Goal: Transaction & Acquisition: Download file/media

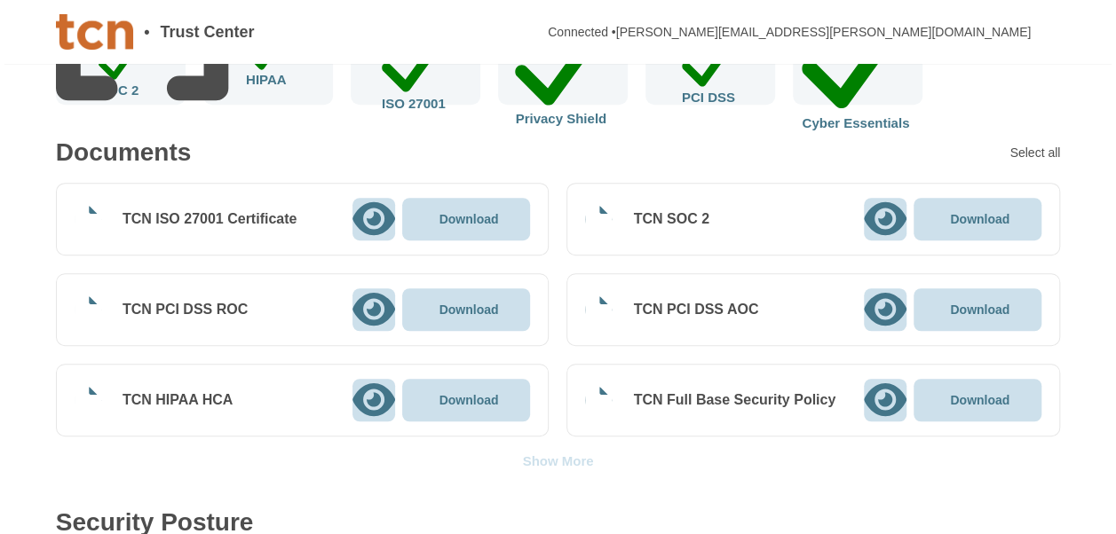
scroll to position [358, 0]
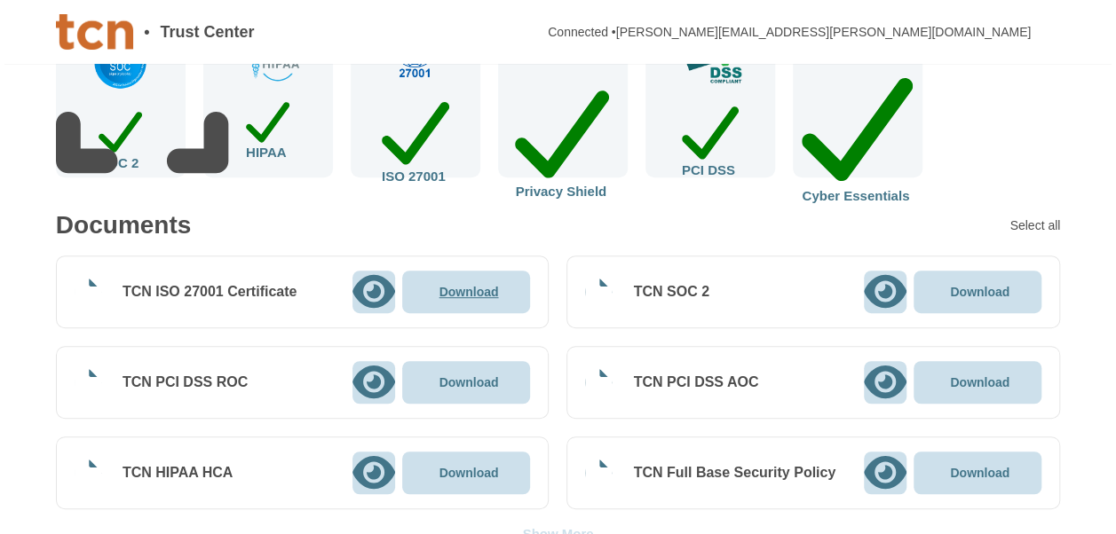
click at [470, 304] on div "Download" at bounding box center [466, 292] width 128 height 43
click at [477, 389] on p "Download" at bounding box center [468, 382] width 59 height 12
click at [478, 470] on p "Download" at bounding box center [468, 473] width 59 height 12
click at [985, 293] on p "Download" at bounding box center [979, 292] width 59 height 12
click at [980, 380] on p "Download" at bounding box center [979, 382] width 59 height 12
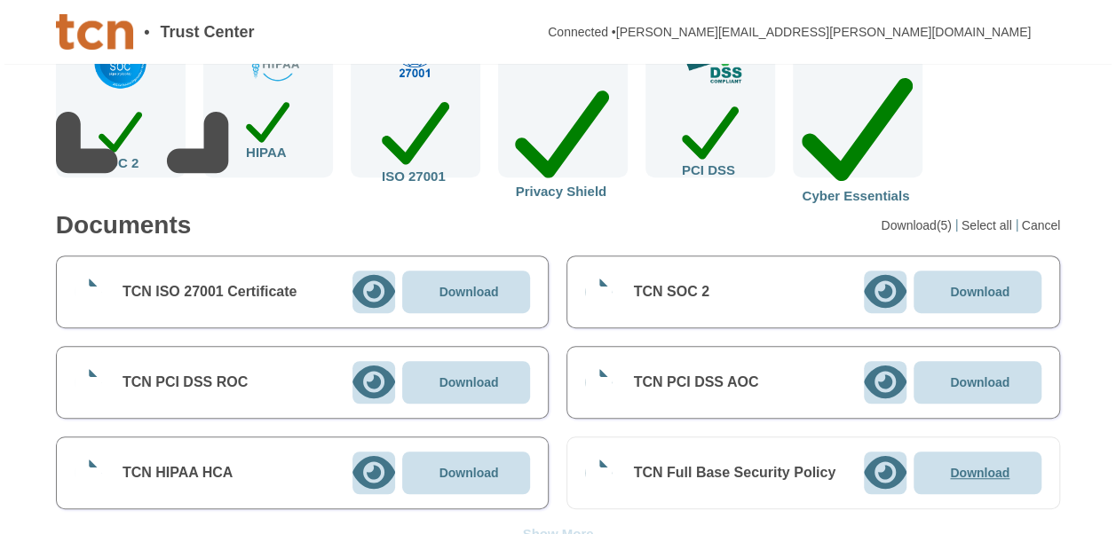
click at [975, 471] on p "Download" at bounding box center [979, 473] width 59 height 12
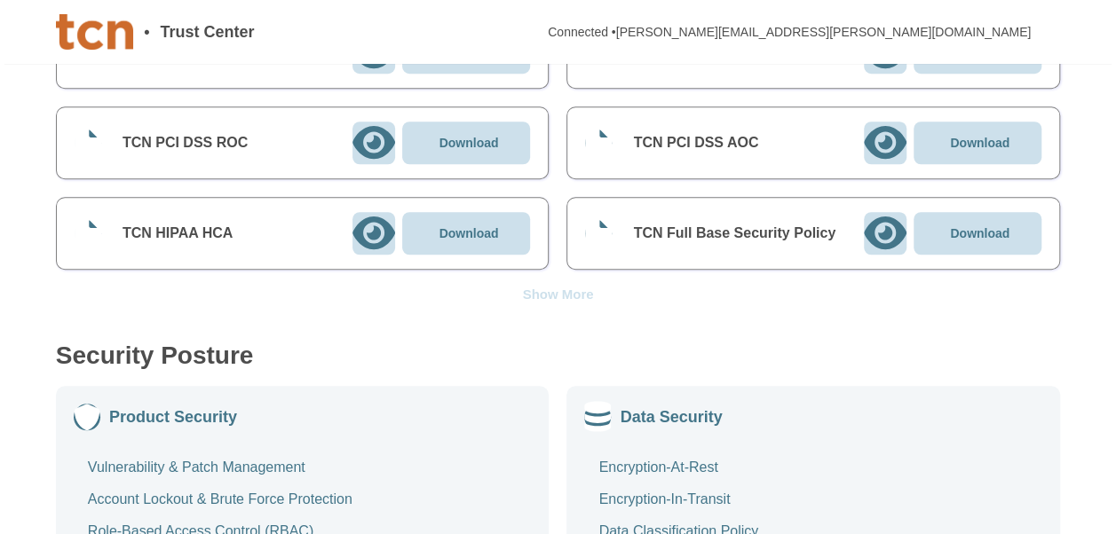
scroll to position [618, 0]
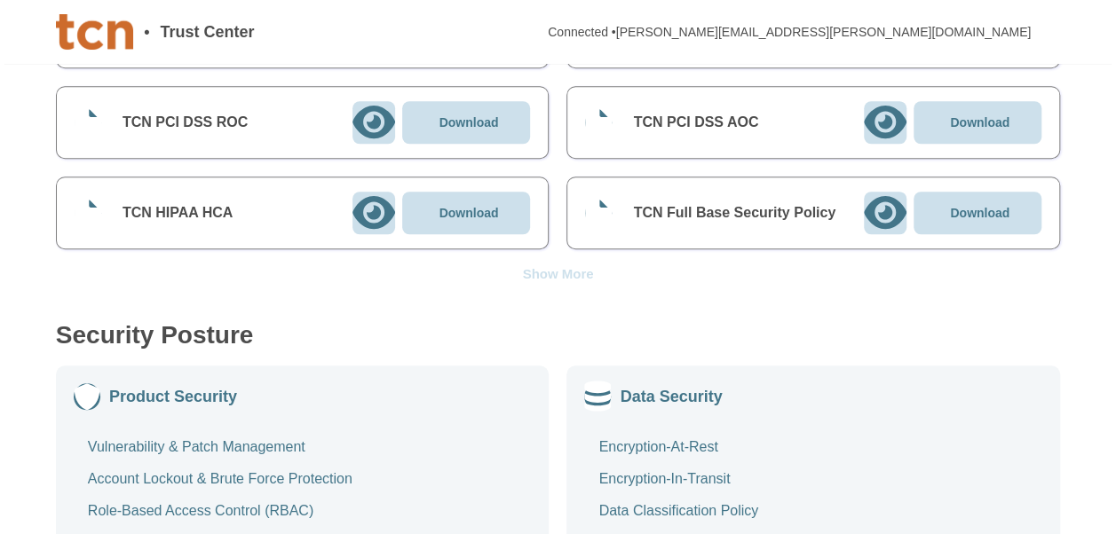
click at [557, 269] on div "Show More" at bounding box center [557, 273] width 71 height 13
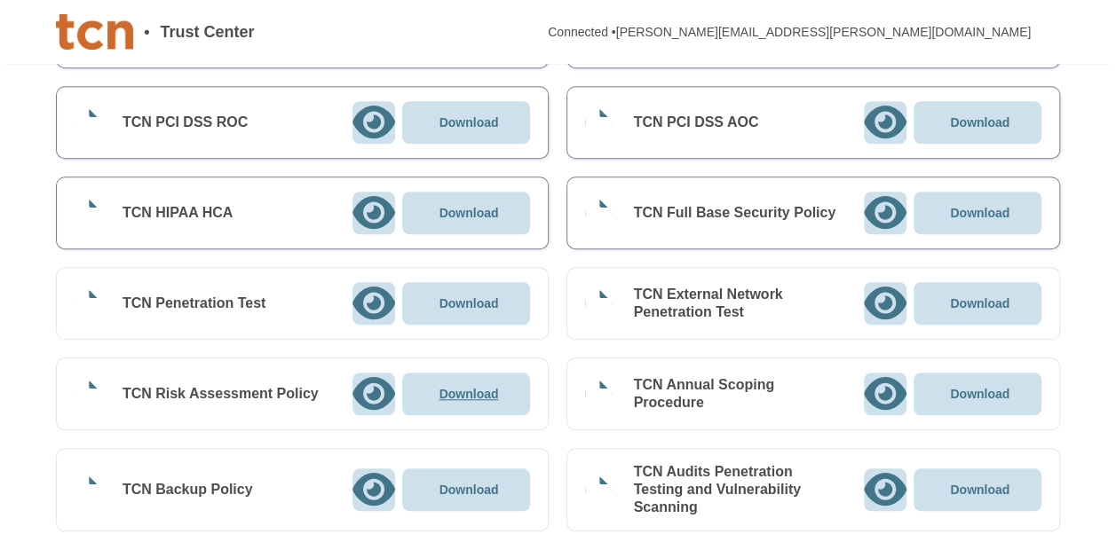
click at [475, 401] on div "Download" at bounding box center [466, 394] width 128 height 43
click at [475, 484] on p "Download" at bounding box center [468, 490] width 59 height 12
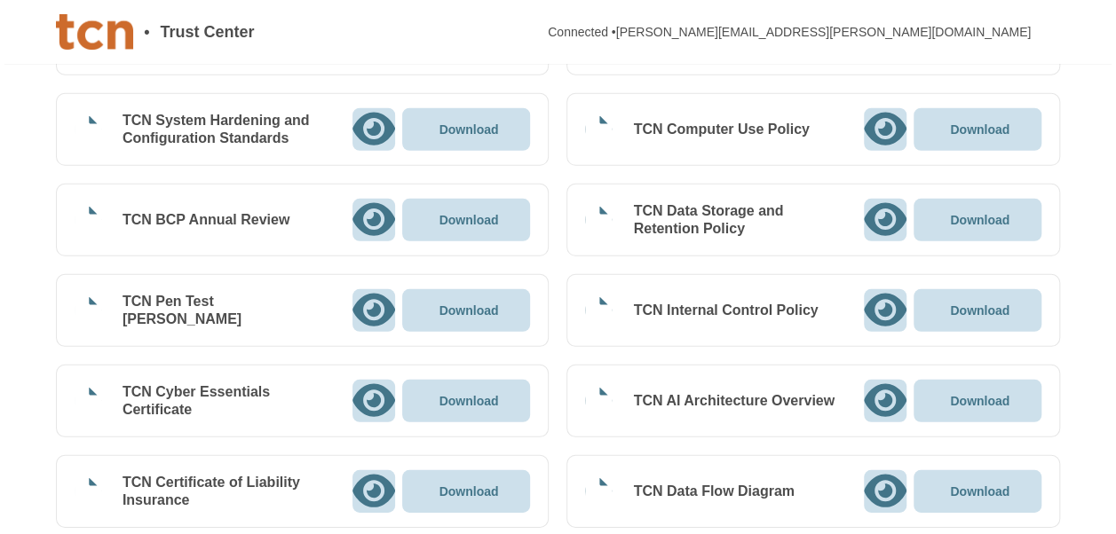
scroll to position [2439, 0]
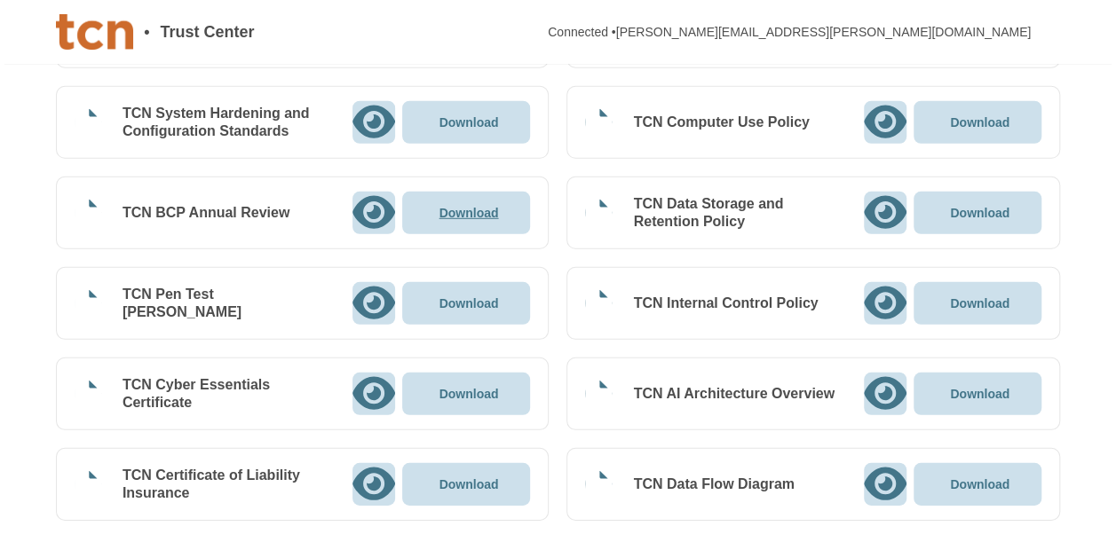
click at [478, 207] on p "Download" at bounding box center [468, 213] width 59 height 12
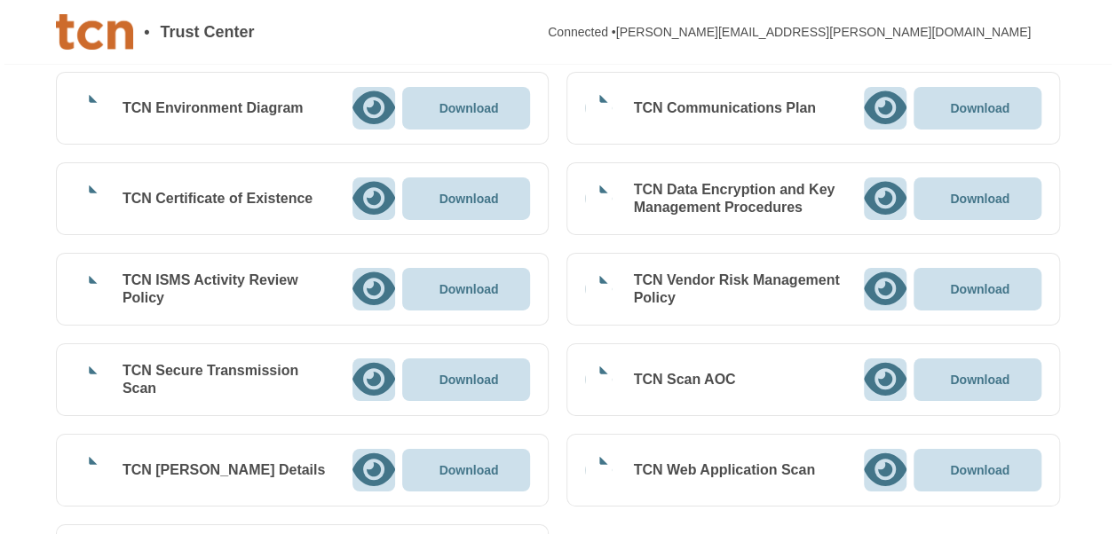
scroll to position [2871, 0]
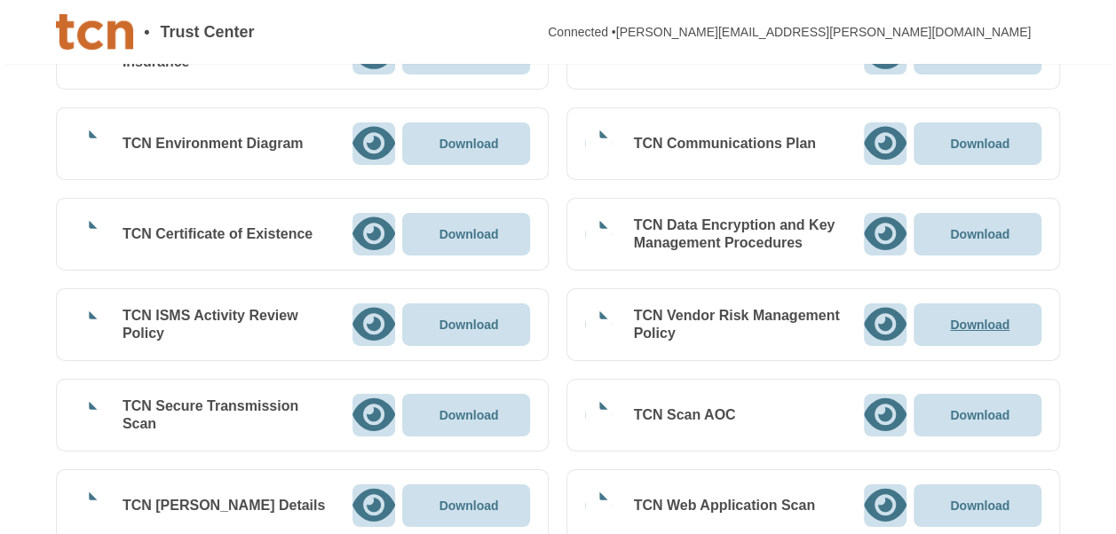
click at [982, 319] on p "Download" at bounding box center [979, 325] width 59 height 12
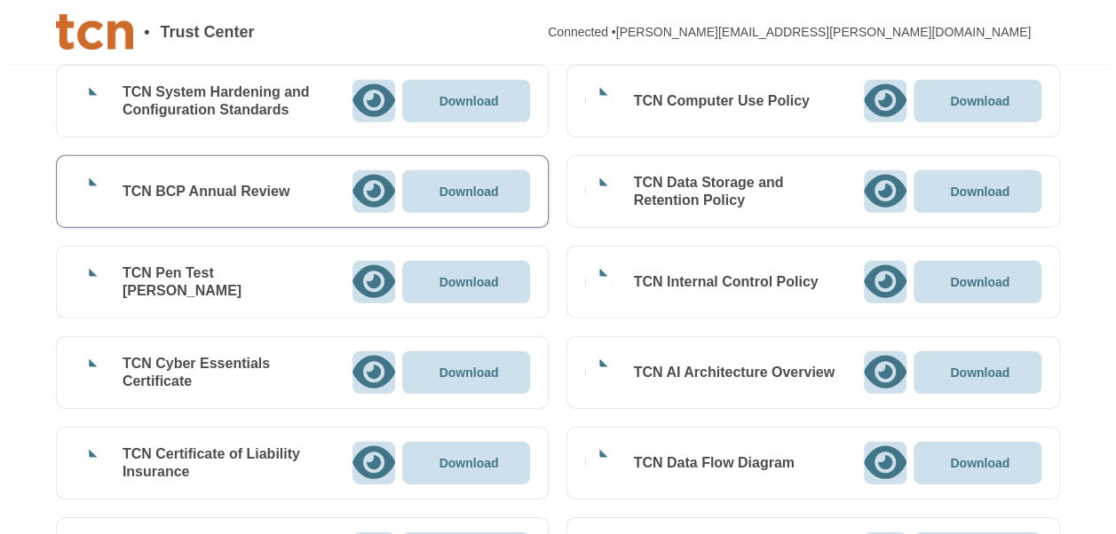
scroll to position [2417, 0]
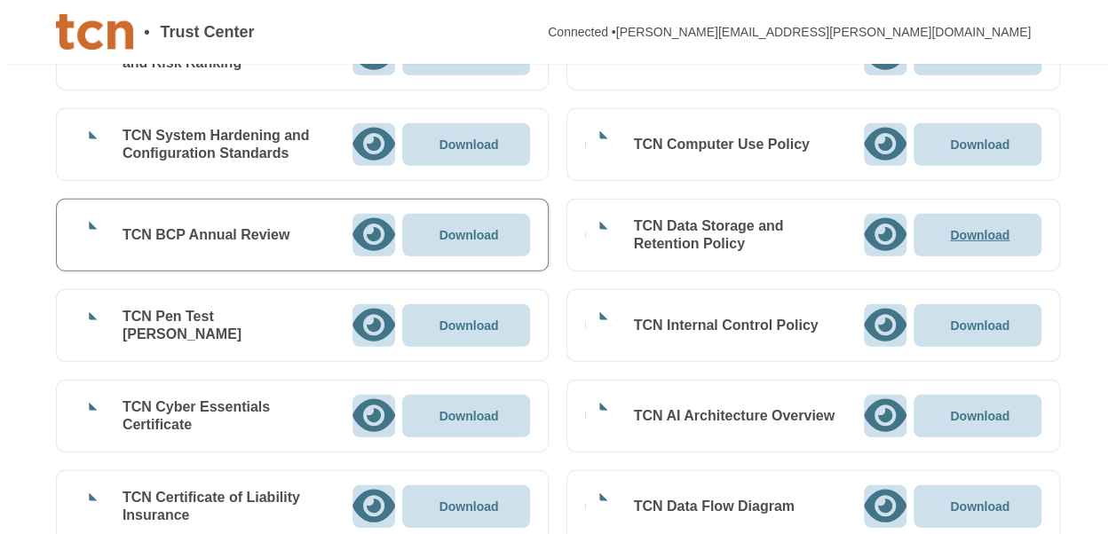
click at [974, 229] on p "Download" at bounding box center [979, 235] width 59 height 12
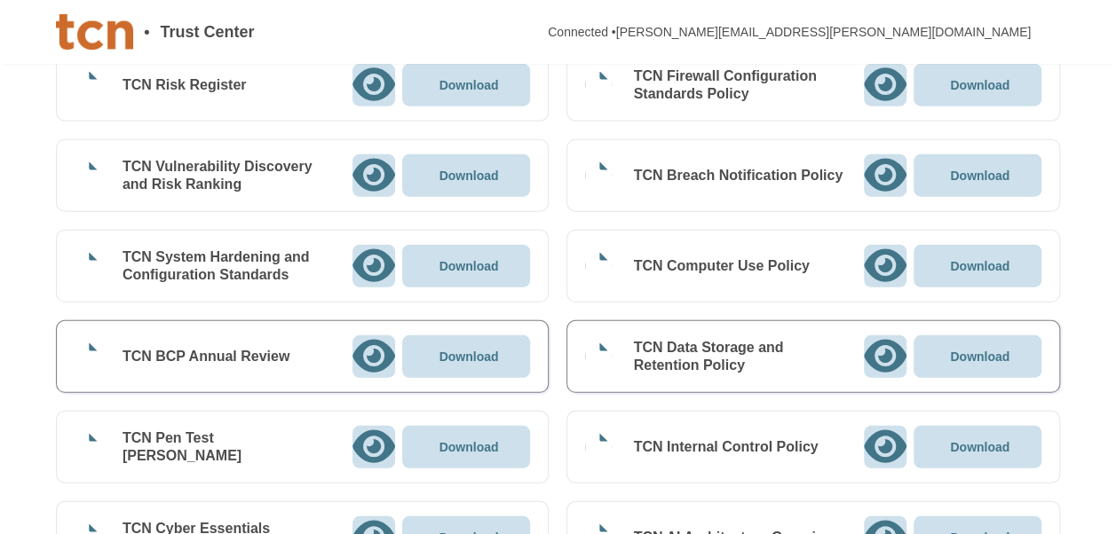
scroll to position [2266, 0]
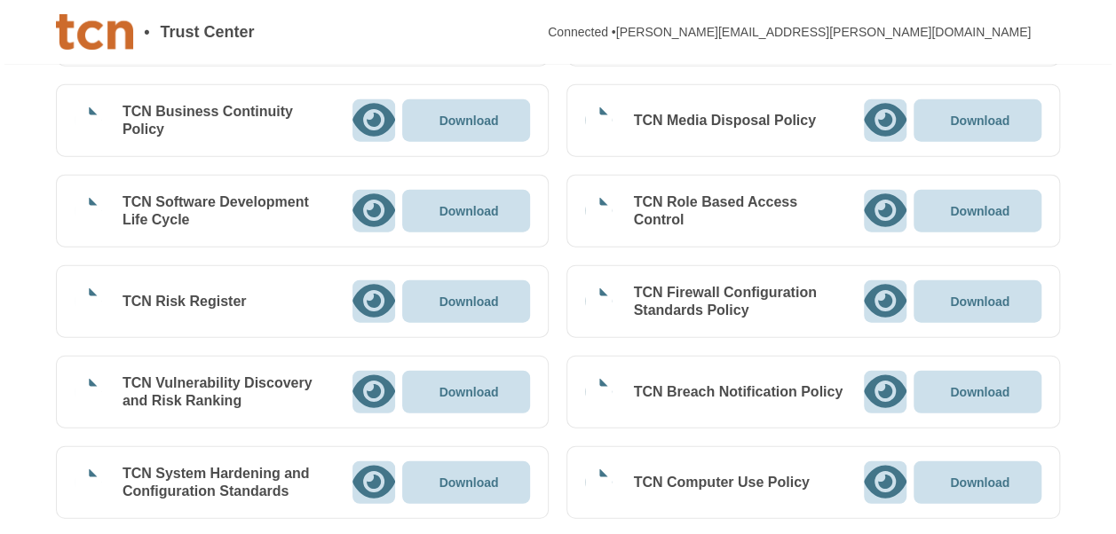
scroll to position [2050, 0]
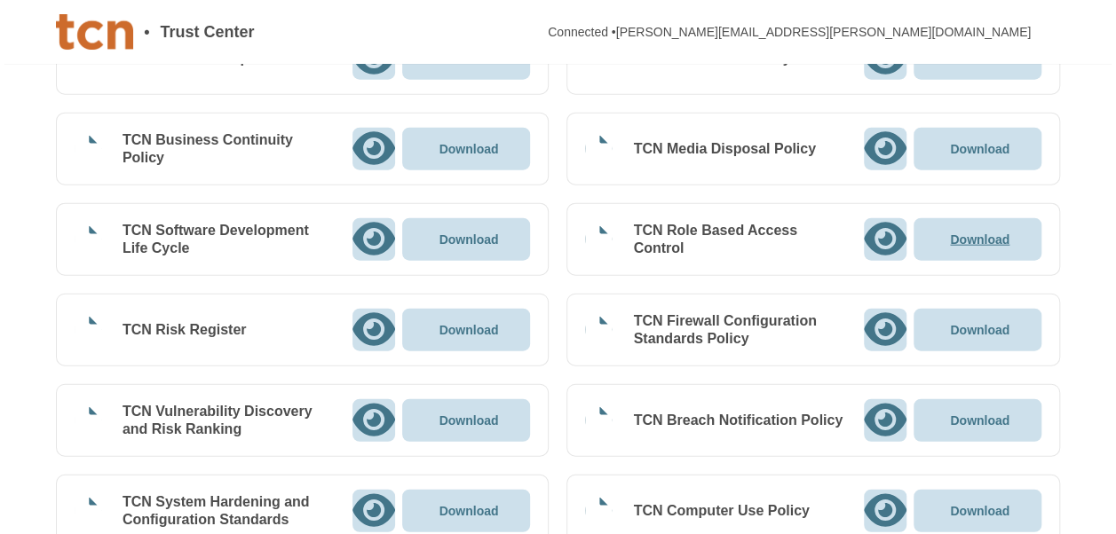
click at [987, 233] on p "Download" at bounding box center [979, 239] width 59 height 12
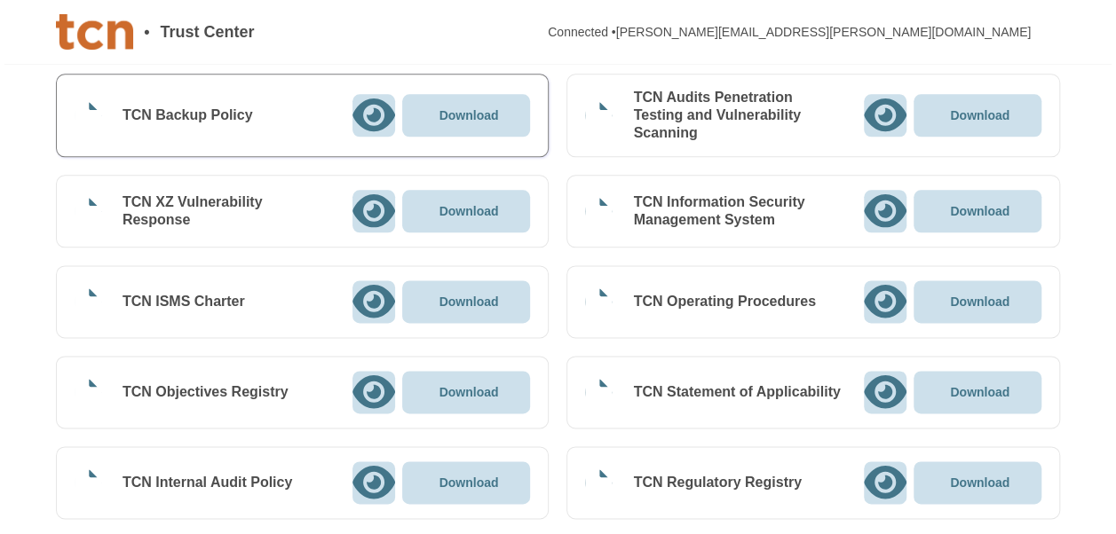
scroll to position [985, 0]
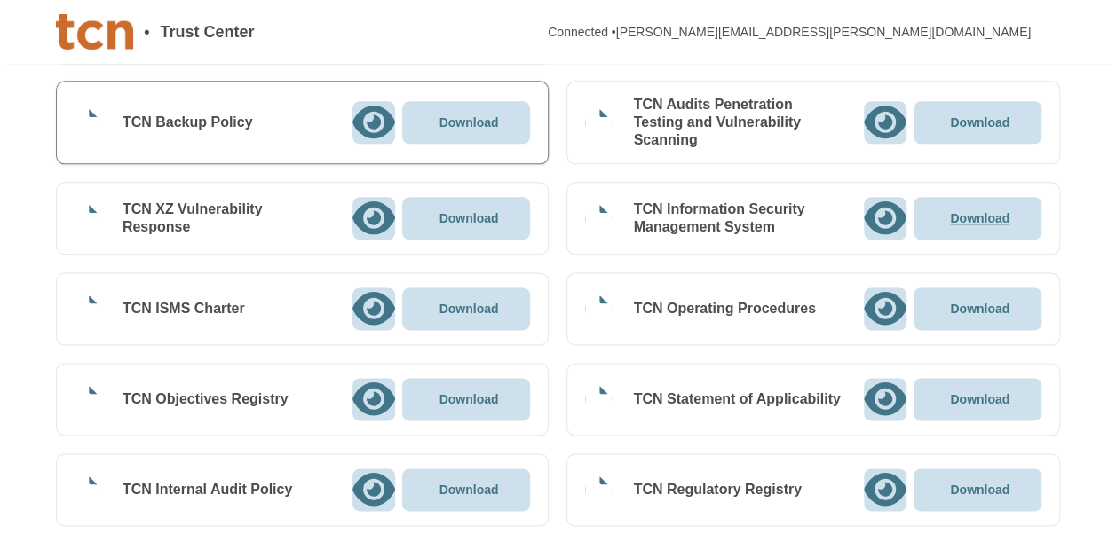
click at [980, 212] on p "Download" at bounding box center [979, 218] width 59 height 12
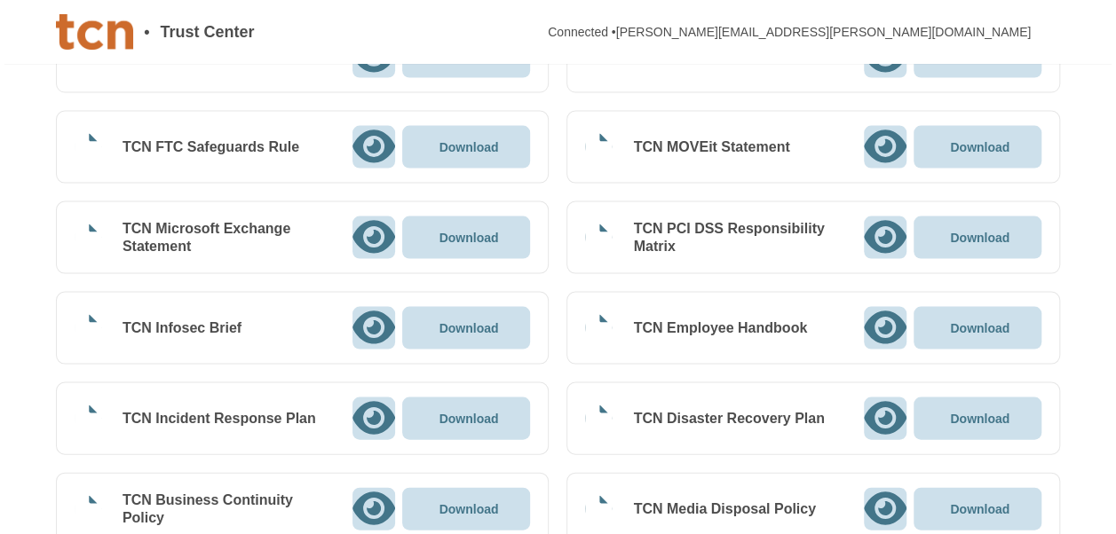
scroll to position [1711, 0]
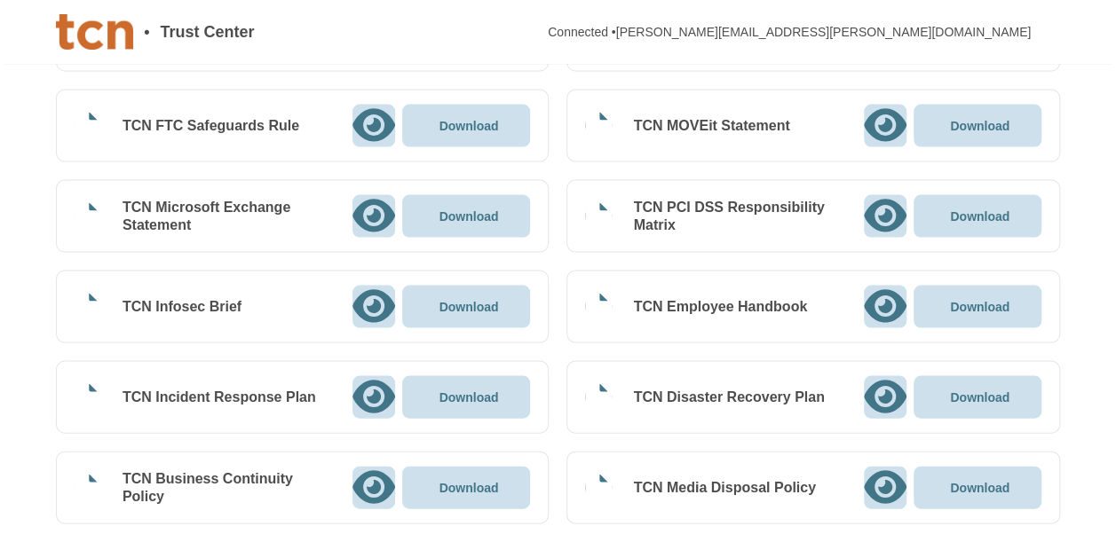
click at [872, 289] on div at bounding box center [885, 307] width 43 height 43
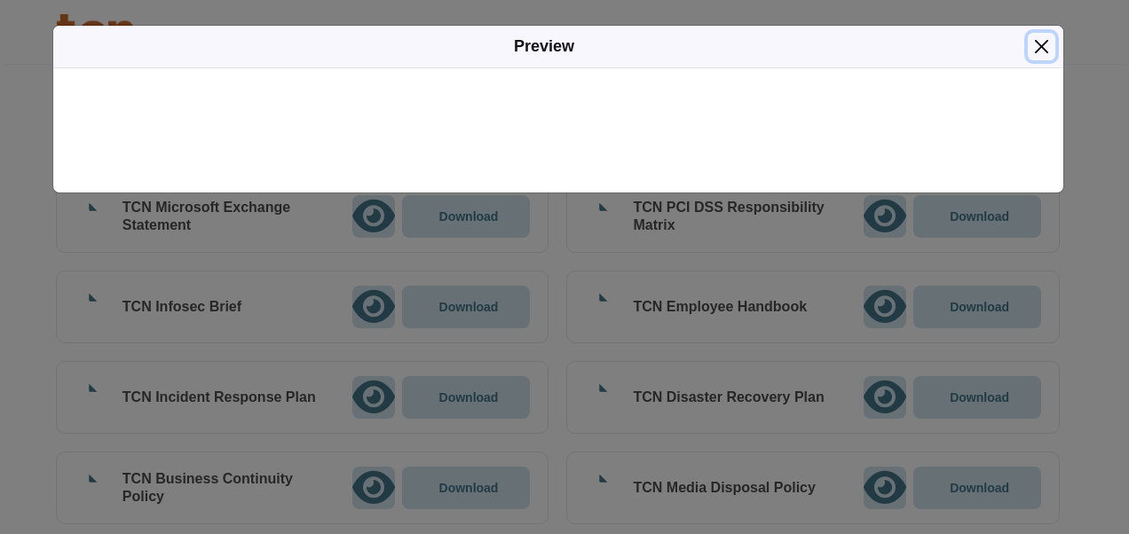
click at [1031, 47] on button "Close" at bounding box center [1042, 47] width 28 height 28
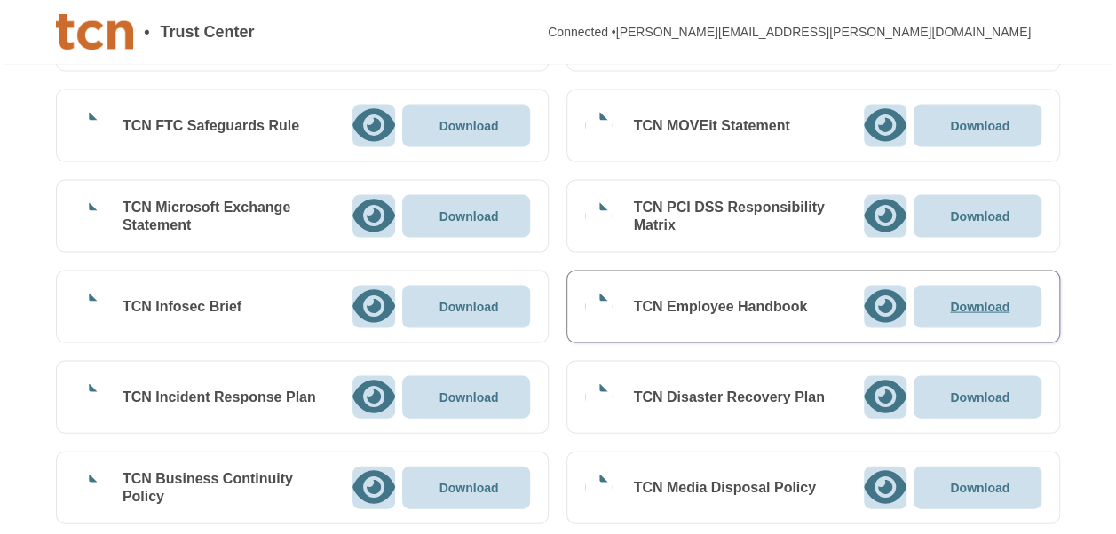
click at [960, 301] on p "Download" at bounding box center [979, 307] width 59 height 12
click at [986, 391] on p "Download" at bounding box center [979, 397] width 59 height 12
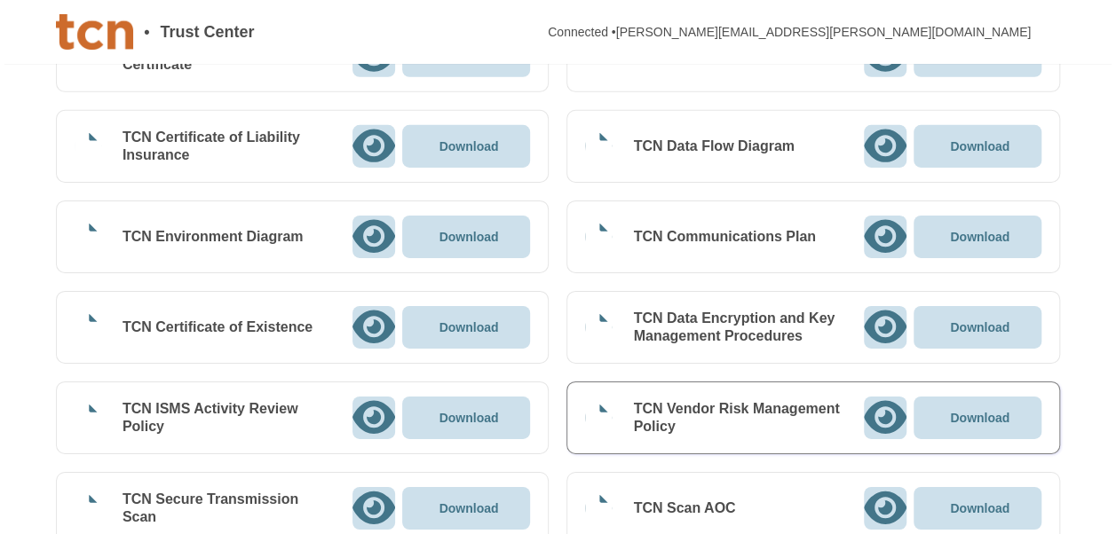
scroll to position [2769, 0]
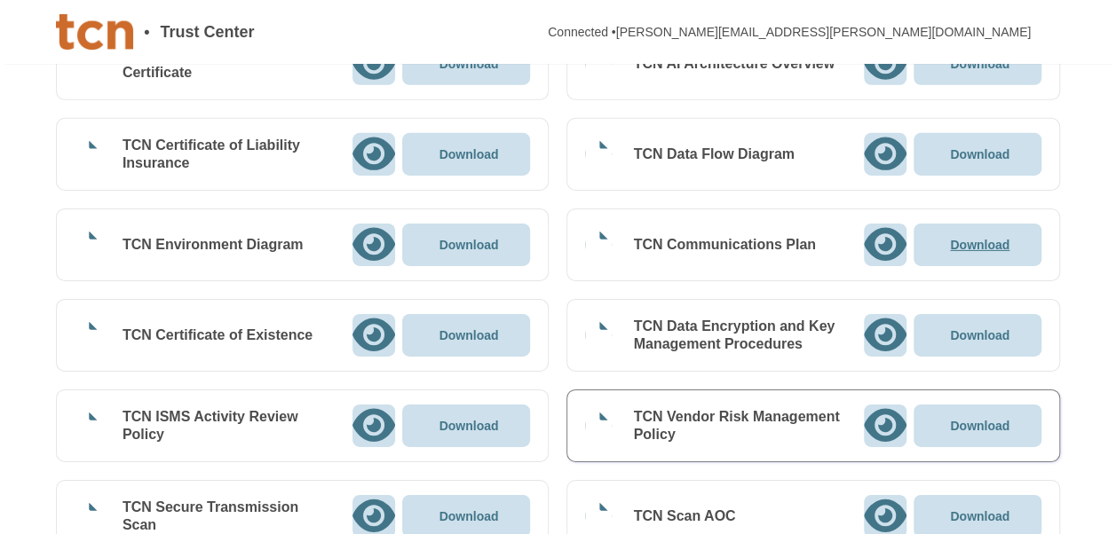
click at [967, 239] on p "Download" at bounding box center [979, 245] width 59 height 12
click at [1088, 231] on div "• Trust Center Connected • [PERSON_NAME][EMAIL_ADDRESS][PERSON_NAME][DOMAIN_NAM…" at bounding box center [558, 238] width 1116 height 6015
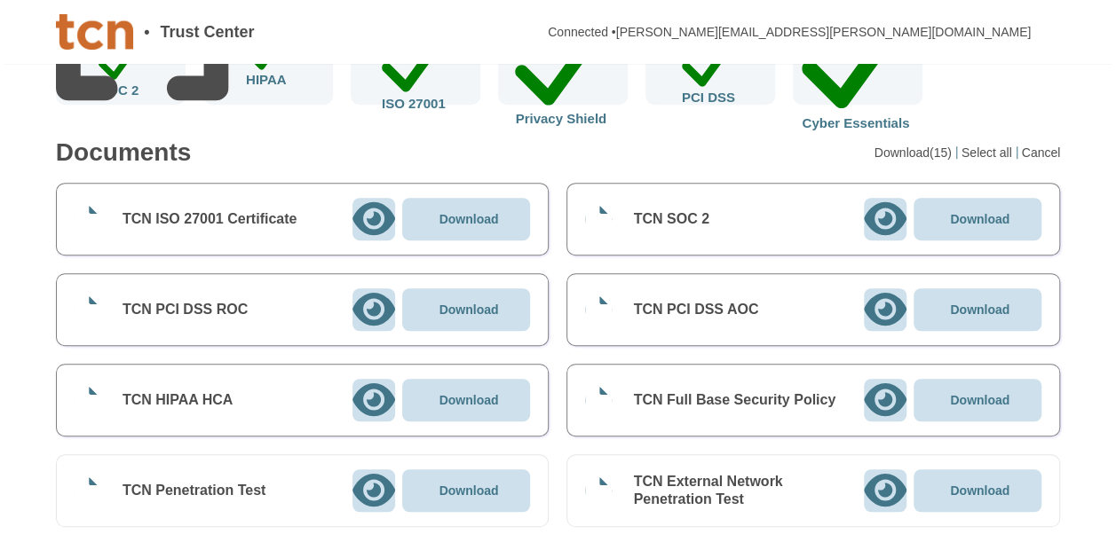
scroll to position [416, 0]
